Goal: Complete application form

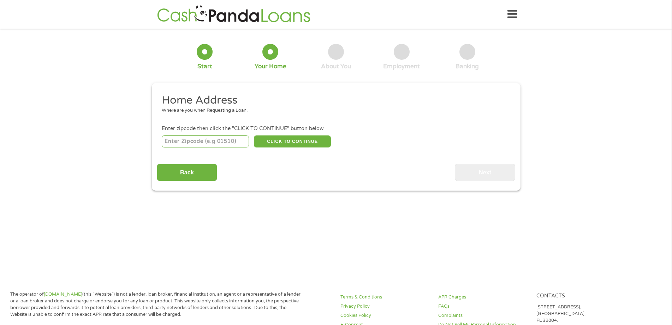
click at [208, 141] on input "number" at bounding box center [205, 141] width 87 height 12
type input "76134"
click at [297, 141] on button "CLICK TO CONTINUE" at bounding box center [292, 141] width 77 height 12
type input "76134"
type input "[GEOGRAPHIC_DATA]"
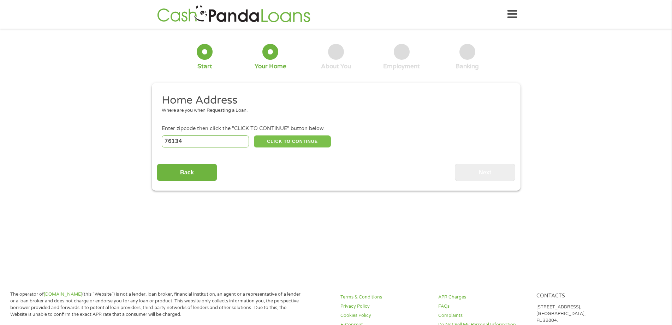
select select "[US_STATE]"
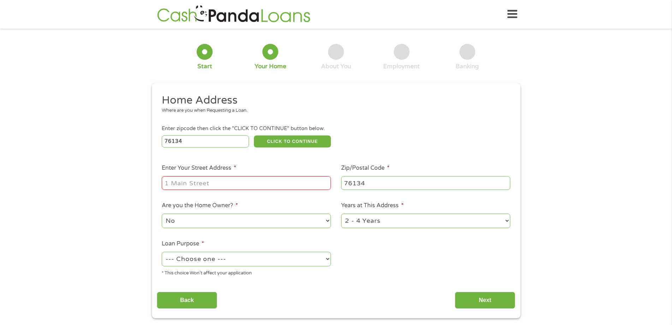
click at [197, 185] on input "Enter Your Street Address *" at bounding box center [246, 182] width 169 height 13
type input "[STREET_ADDRESS]"
select select "60months"
select select "paybills"
click at [455, 291] on input "Next" at bounding box center [485, 299] width 60 height 17
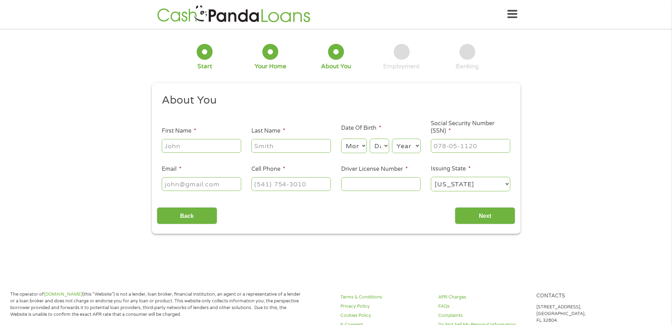
click at [204, 147] on input "First Name *" at bounding box center [201, 145] width 79 height 13
type input "[PERSON_NAME]"
type input "Plata"
select select "5"
select select "2"
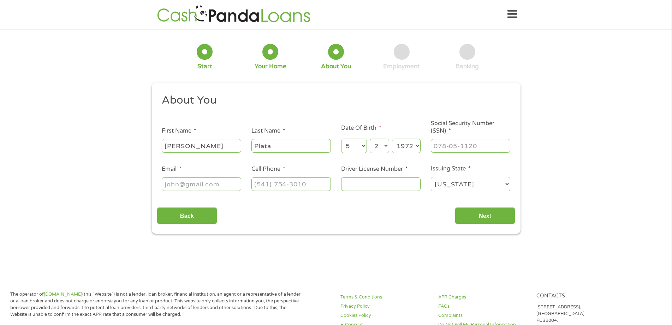
select select "1971"
type input "463-39-8545"
type input "[EMAIL_ADDRESS][DOMAIN_NAME]"
type input "[PHONE_NUMBER]"
type input "09305970"
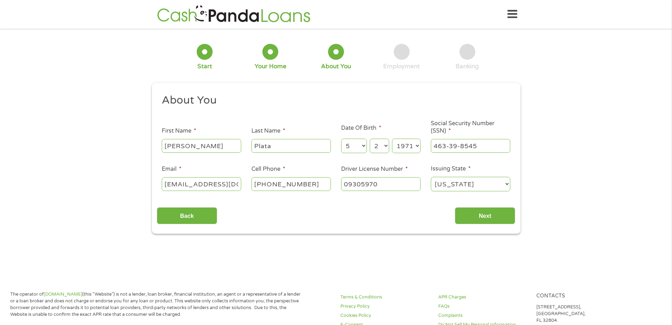
click at [455, 207] on input "Next" at bounding box center [485, 215] width 60 height 17
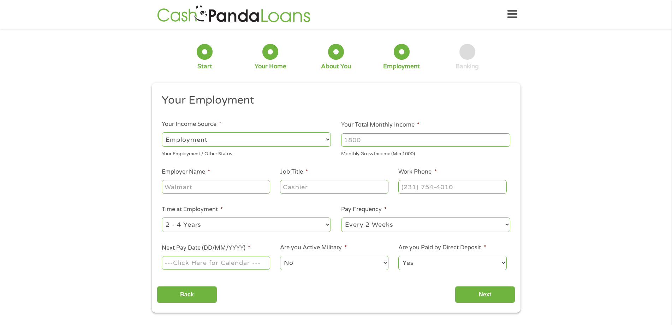
click at [330, 138] on select "--- Choose one --- Employment [DEMOGRAPHIC_DATA] Benefits" at bounding box center [246, 139] width 169 height 14
click at [162, 132] on select "--- Choose one --- Employment [DEMOGRAPHIC_DATA] Benefits" at bounding box center [246, 139] width 169 height 14
click at [390, 139] on input "Your Total Monthly Income *" at bounding box center [425, 139] width 169 height 13
type input "3200"
type input "[PERSON_NAME] Roofing"
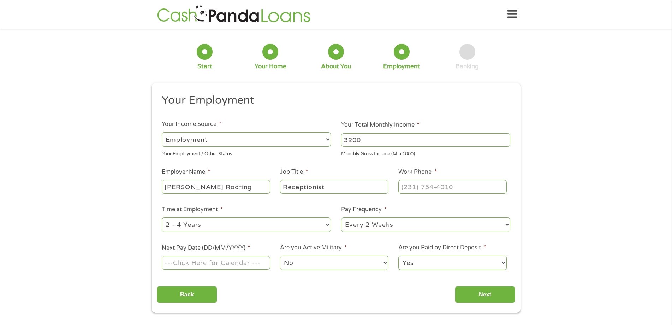
type input "Receptionist"
type input "[PHONE_NUMBER]"
select select "60months"
select select "weekly"
type input "[DATE]"
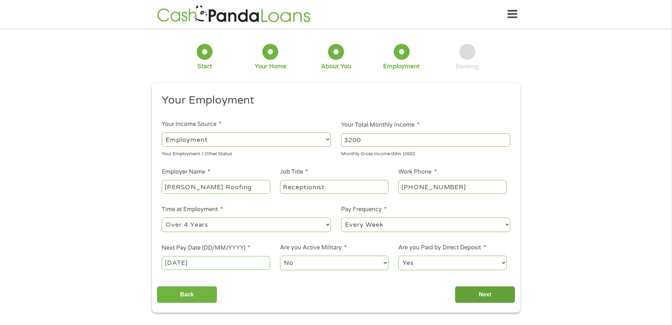
click at [480, 293] on input "Next" at bounding box center [485, 294] width 60 height 17
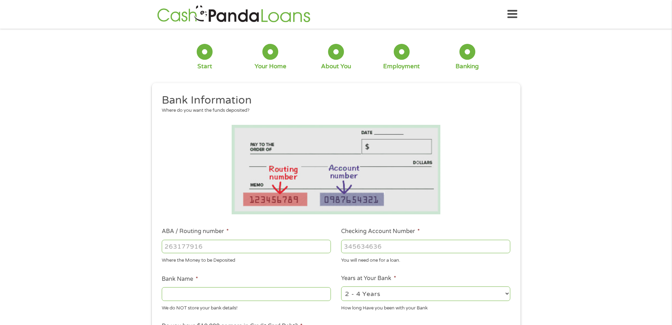
click at [183, 245] on input "ABA / Routing number *" at bounding box center [246, 245] width 169 height 13
type input "114000093"
type input "FROST BANK"
type input "114000093"
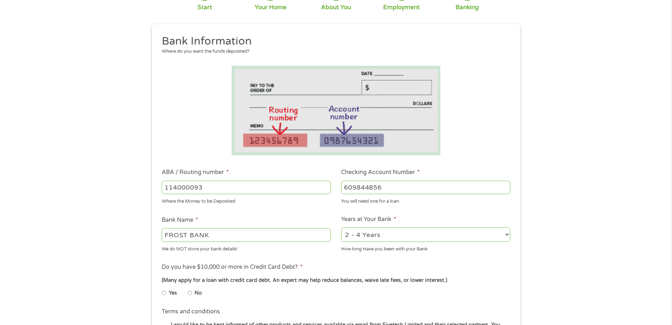
scroll to position [71, 0]
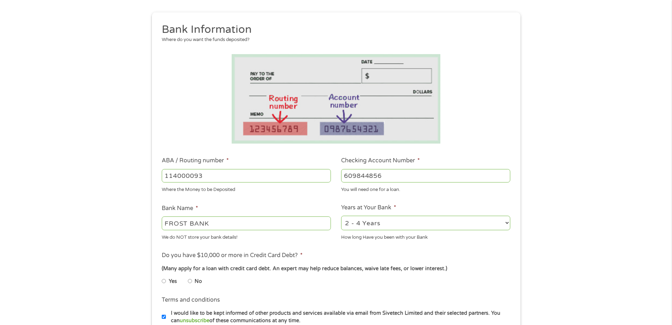
type input "609844856"
click at [503, 218] on select "2 - 4 Years 6 - 12 Months 1 - 2 Years Over 4 Years" at bounding box center [425, 222] width 169 height 14
select select "60months"
click at [341, 215] on select "2 - 4 Years 6 - 12 Months 1 - 2 Years Over 4 Years" at bounding box center [425, 222] width 169 height 14
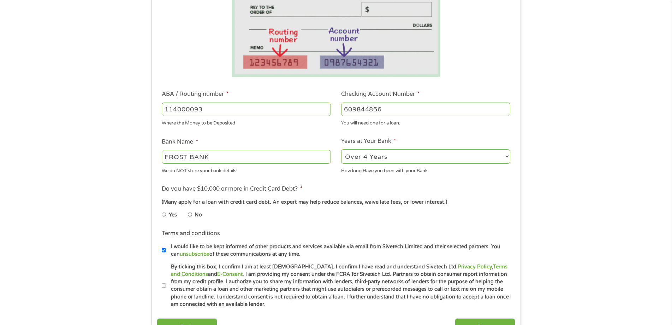
scroll to position [177, 0]
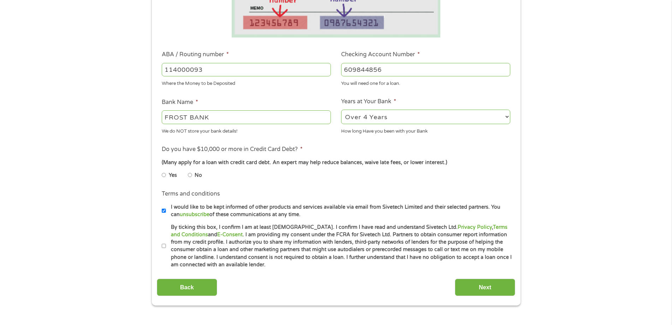
click at [191, 175] on input "No" at bounding box center [190, 174] width 4 height 11
radio input "true"
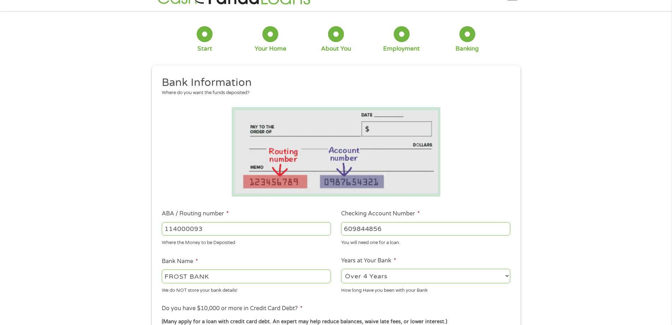
scroll to position [0, 0]
